Goal: Task Accomplishment & Management: Complete application form

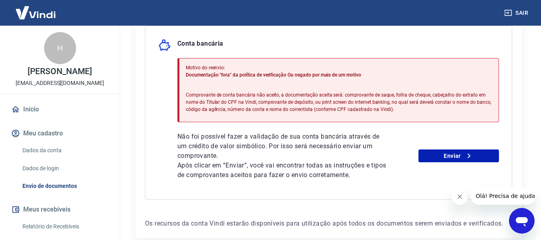
scroll to position [200, 0]
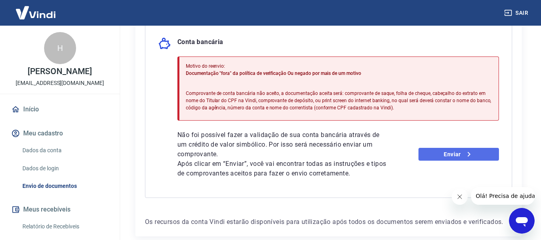
click at [442, 153] on link "Enviar" at bounding box center [458, 154] width 80 height 13
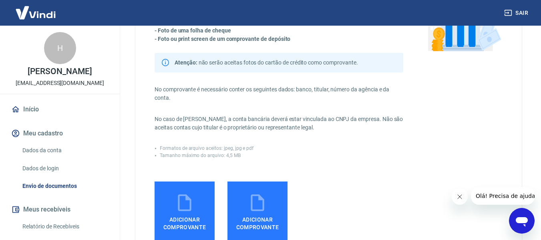
scroll to position [120, 0]
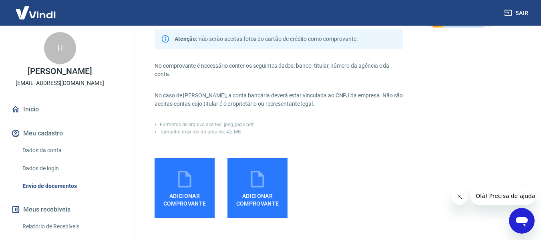
click at [180, 199] on span "Adicionar comprovante" at bounding box center [185, 198] width 54 height 18
click at [0, 0] on input "Adicionar comprovante" at bounding box center [0, 0] width 0 height 0
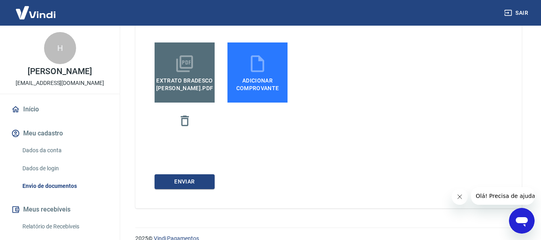
scroll to position [240, 0]
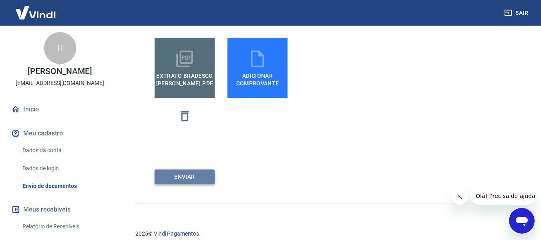
click at [201, 179] on button "ENVIAR" at bounding box center [185, 176] width 60 height 15
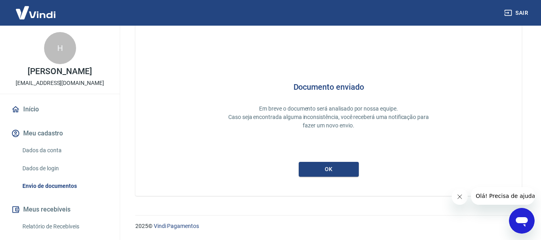
scroll to position [30, 0]
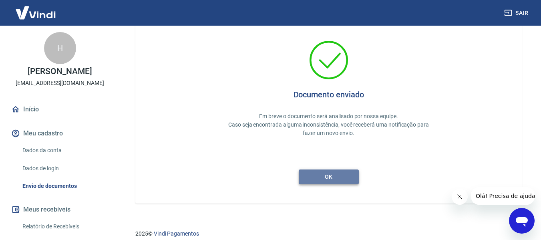
click at [342, 175] on button "ok" at bounding box center [329, 176] width 60 height 15
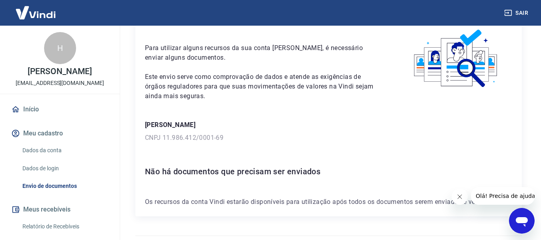
scroll to position [60, 0]
